Goal: Information Seeking & Learning: Learn about a topic

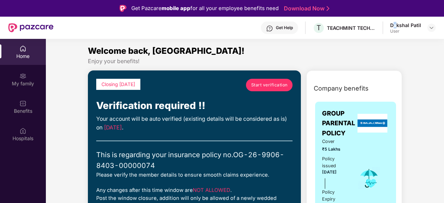
click at [396, 22] on div "Get Help T TEACHMINT TECHNOLOGIES PRIVATE LIMITED Dakshal Patil User" at bounding box center [244, 28] width 382 height 22
click at [396, 22] on div "Dakshal Patil" at bounding box center [405, 25] width 31 height 7
click at [401, 24] on div "Dakshal Patil" at bounding box center [405, 25] width 31 height 7
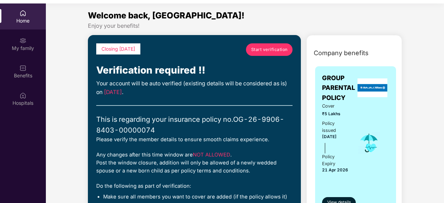
scroll to position [39, 0]
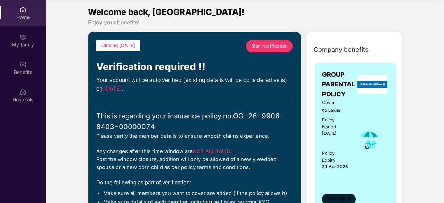
click at [330, 194] on button "View details" at bounding box center [339, 199] width 34 height 11
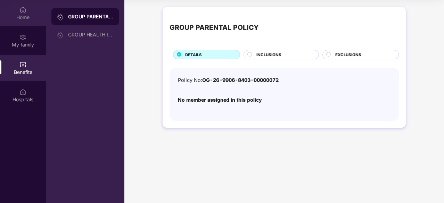
click at [4, 20] on div "Home" at bounding box center [23, 17] width 46 height 7
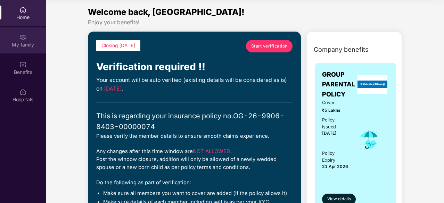
click at [12, 36] on div "My family" at bounding box center [23, 40] width 46 height 26
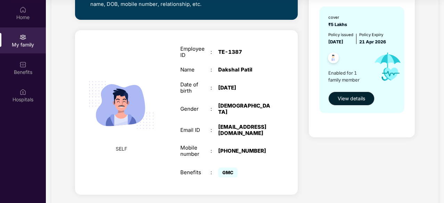
scroll to position [250, 0]
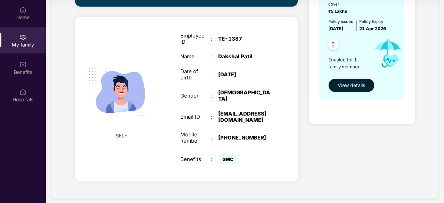
click at [343, 93] on div "cover ₹5 Lakhs Policy issued 22 Apr 2025 Policy Expiry 21 Apr 2026 Enabled for …" at bounding box center [361, 46] width 85 height 107
click at [343, 90] on button "View details" at bounding box center [351, 85] width 46 height 14
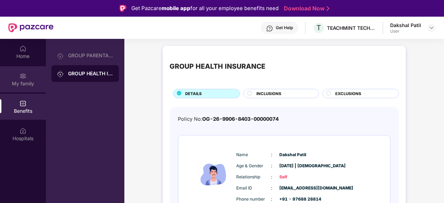
click at [3, 77] on div "My family" at bounding box center [23, 79] width 46 height 26
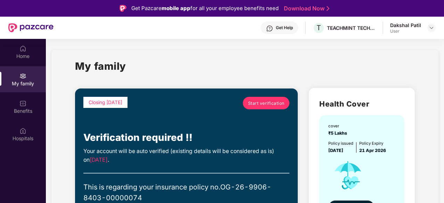
click at [252, 102] on span "Start verification" at bounding box center [266, 103] width 36 height 7
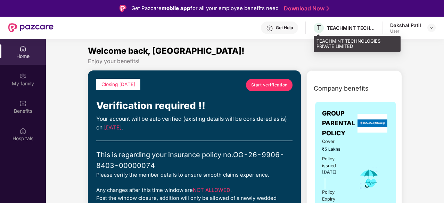
click at [327, 31] on div "T TEACHMINT TECHNOLOGIES PRIVATE LIMITED" at bounding box center [343, 28] width 63 height 12
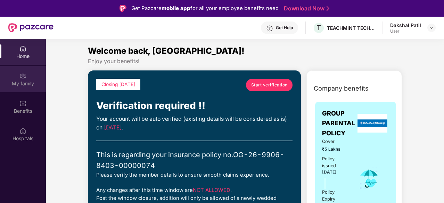
click at [44, 82] on div "My family" at bounding box center [23, 83] width 46 height 7
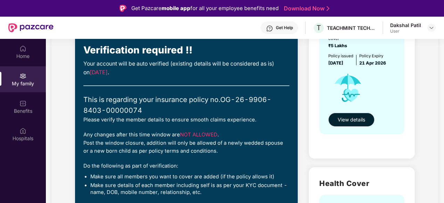
scroll to position [97, 0]
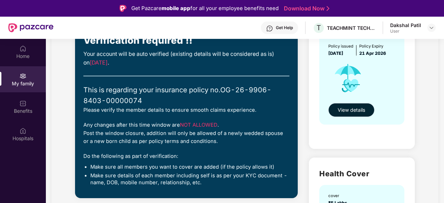
drag, startPoint x: 340, startPoint y: 118, endPoint x: 340, endPoint y: 110, distance: 8.3
click at [340, 110] on div "cover ₹5 Lakhs Policy issued [DATE] Policy Expiry [DATE] View details" at bounding box center [361, 71] width 85 height 107
click at [340, 110] on span "View details" at bounding box center [350, 110] width 27 height 8
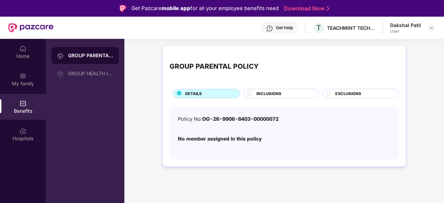
click at [265, 97] on div "INCLUSIONS" at bounding box center [284, 94] width 62 height 7
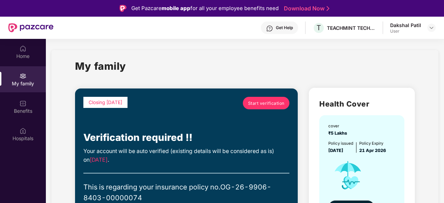
click at [417, 32] on div "User" at bounding box center [405, 31] width 31 height 6
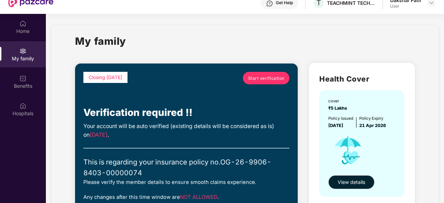
scroll to position [39, 0]
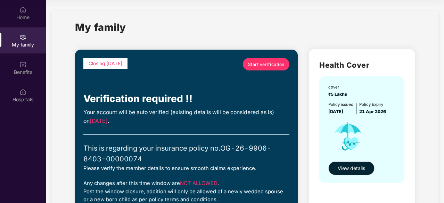
click at [359, 172] on span "View details" at bounding box center [350, 168] width 27 height 8
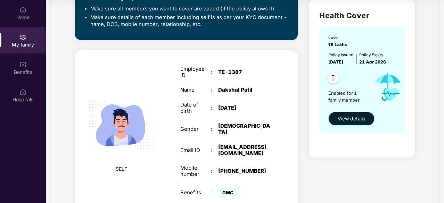
scroll to position [208, 0]
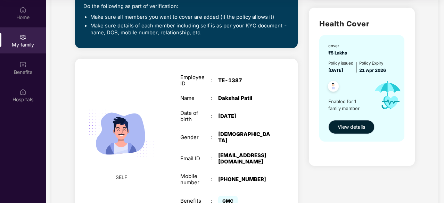
click at [357, 132] on button "View details" at bounding box center [351, 127] width 46 height 14
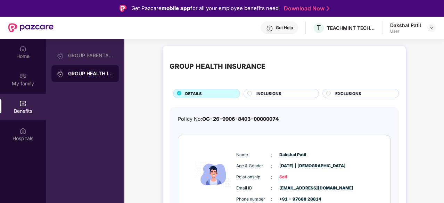
click at [287, 26] on div "Get Help" at bounding box center [284, 28] width 17 height 6
